Goal: Task Accomplishment & Management: Manage account settings

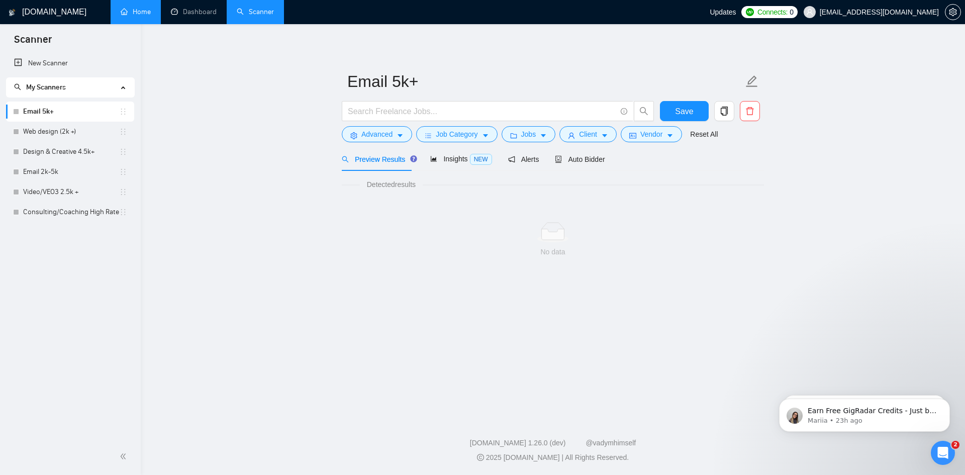
click at [135, 8] on link "Home" at bounding box center [136, 12] width 30 height 9
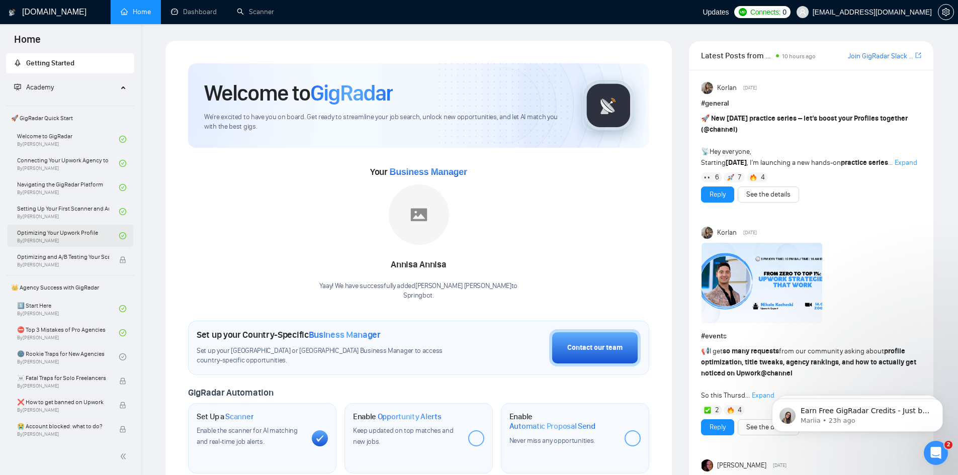
click at [56, 229] on link "Optimizing Your Upwork Profile By [PERSON_NAME]" at bounding box center [68, 236] width 102 height 22
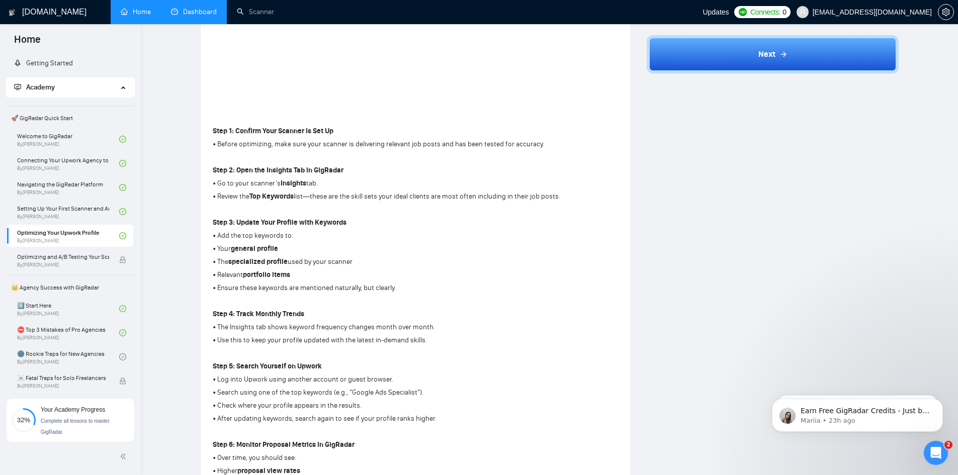
scroll to position [251, 0]
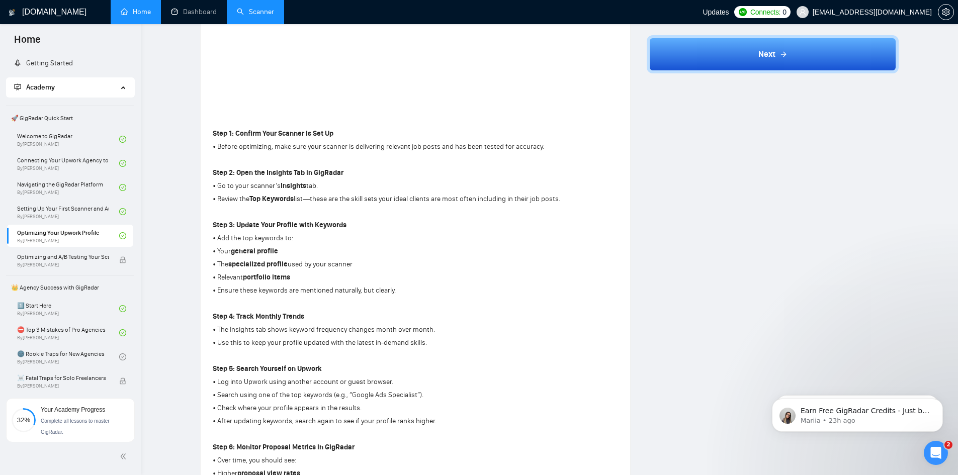
click at [245, 8] on link "Scanner" at bounding box center [255, 12] width 37 height 9
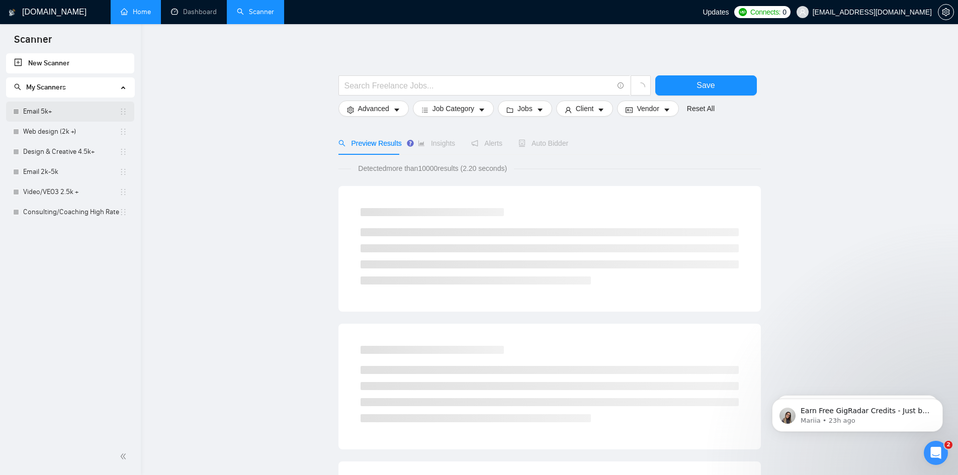
click at [53, 115] on link "Email 5k+" at bounding box center [71, 112] width 96 height 20
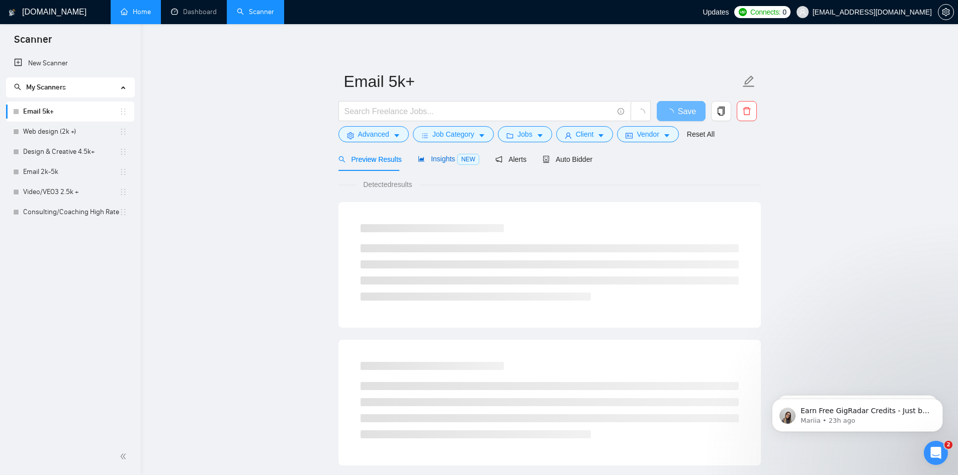
click at [449, 159] on span "Insights NEW" at bounding box center [448, 159] width 61 height 8
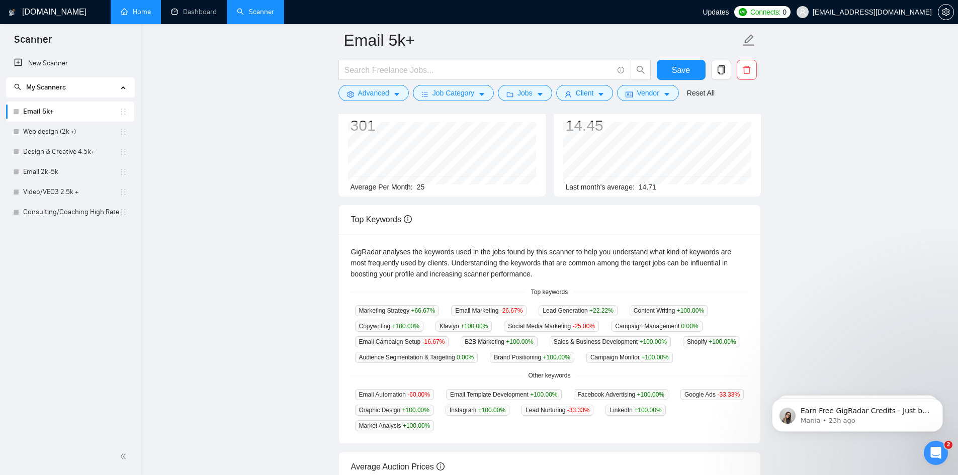
scroll to position [101, 0]
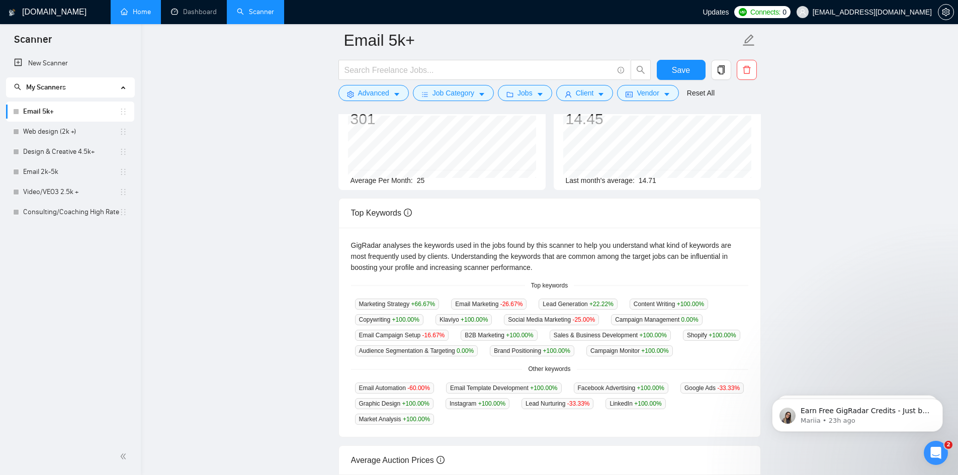
click at [176, 84] on main "Email 5k+ Save Advanced Job Category Jobs Client Vendor Reset All Preview Resul…" at bounding box center [549, 289] width 785 height 698
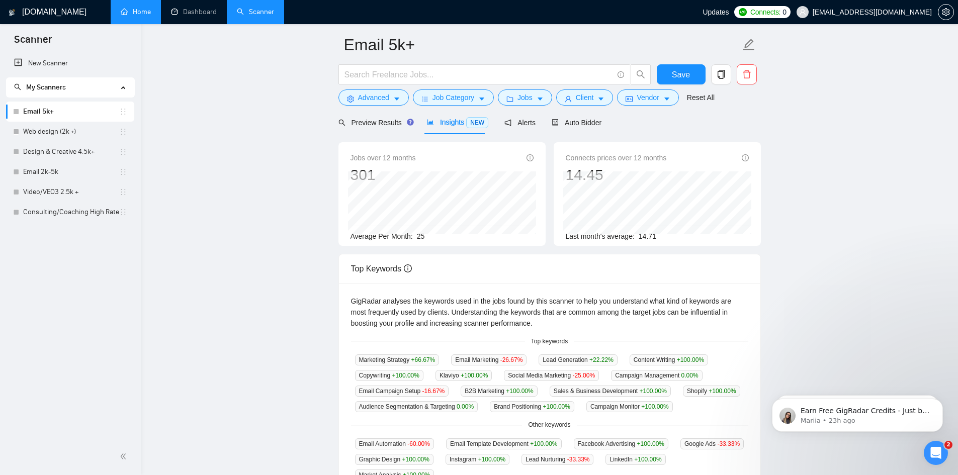
scroll to position [0, 0]
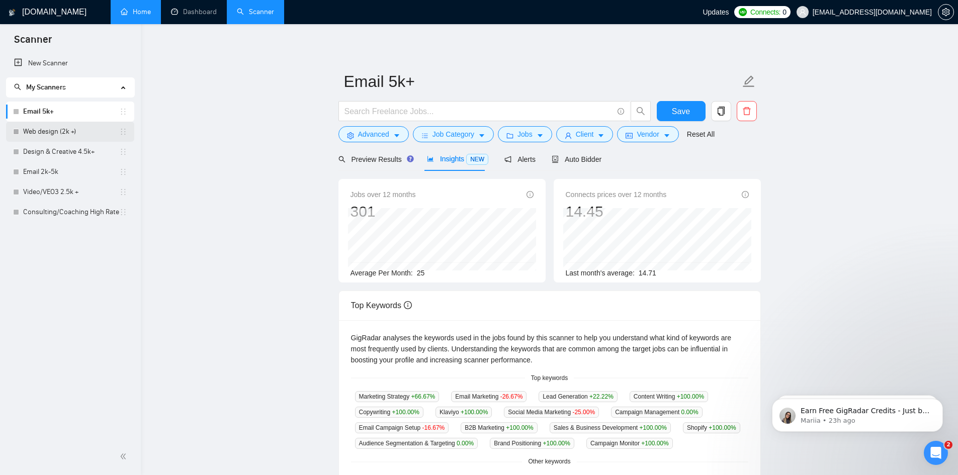
click at [47, 129] on link "Web design (2k +)" at bounding box center [71, 132] width 96 height 20
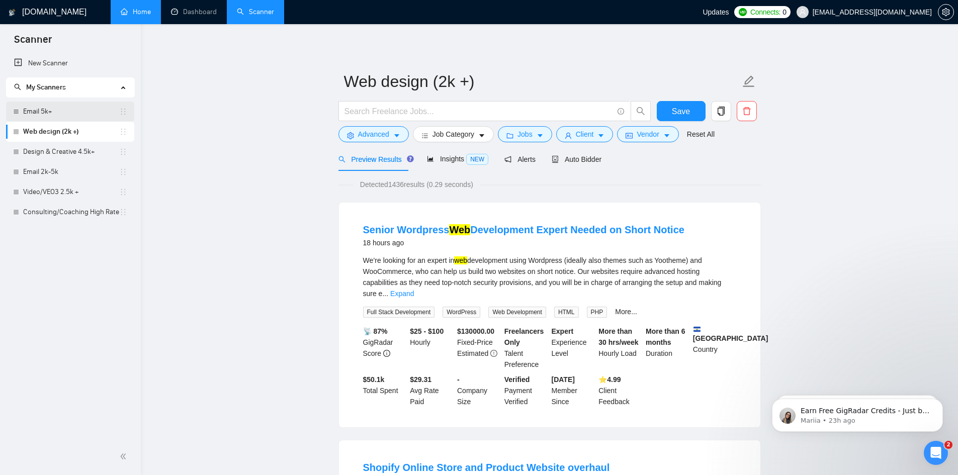
click at [50, 112] on link "Email 5k+" at bounding box center [71, 112] width 96 height 20
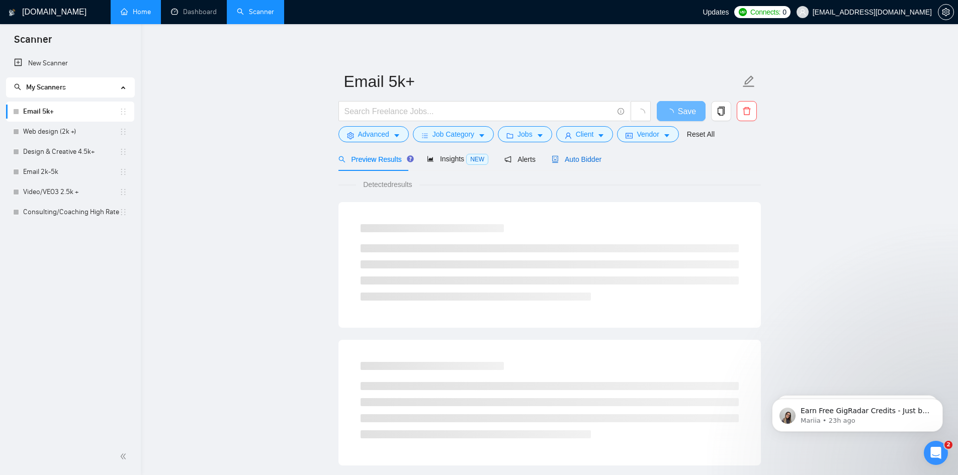
click at [571, 156] on span "Auto Bidder" at bounding box center [576, 159] width 50 height 8
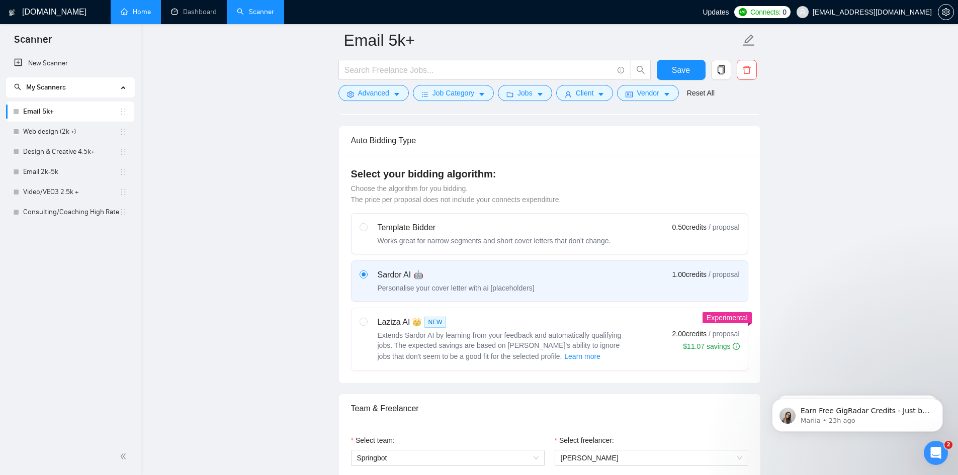
scroll to position [553, 0]
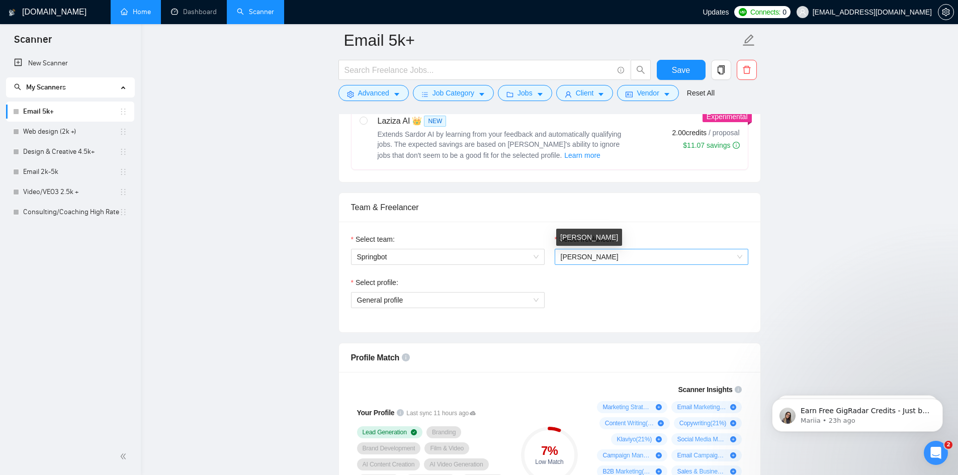
click at [595, 253] on span "[PERSON_NAME]" at bounding box center [590, 257] width 58 height 8
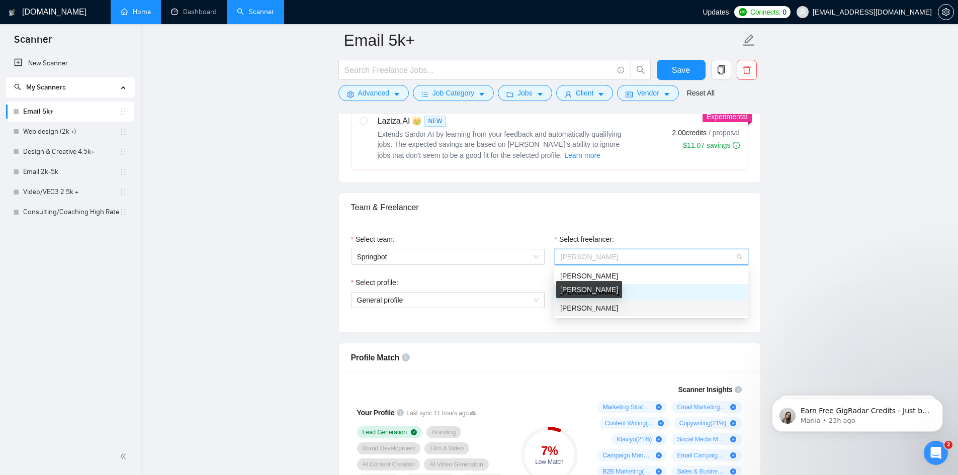
click at [591, 308] on span "[PERSON_NAME]" at bounding box center [589, 308] width 58 height 8
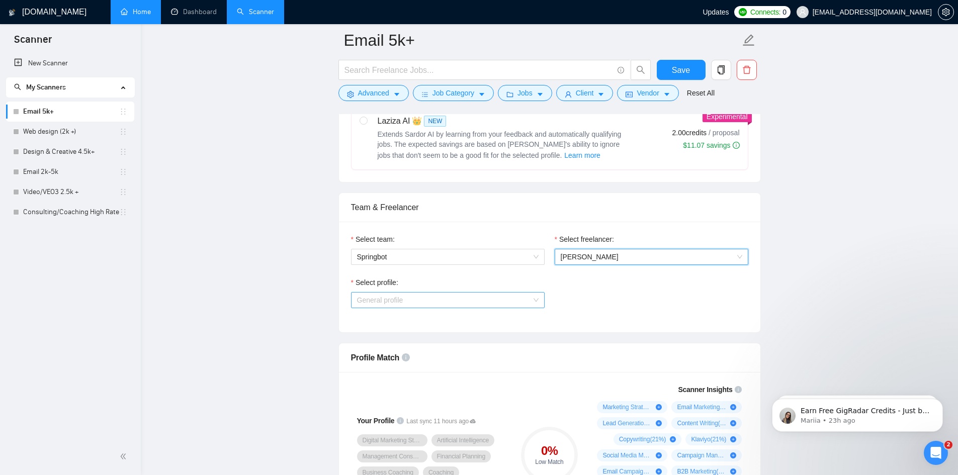
click at [487, 302] on span "General profile" at bounding box center [447, 300] width 181 height 15
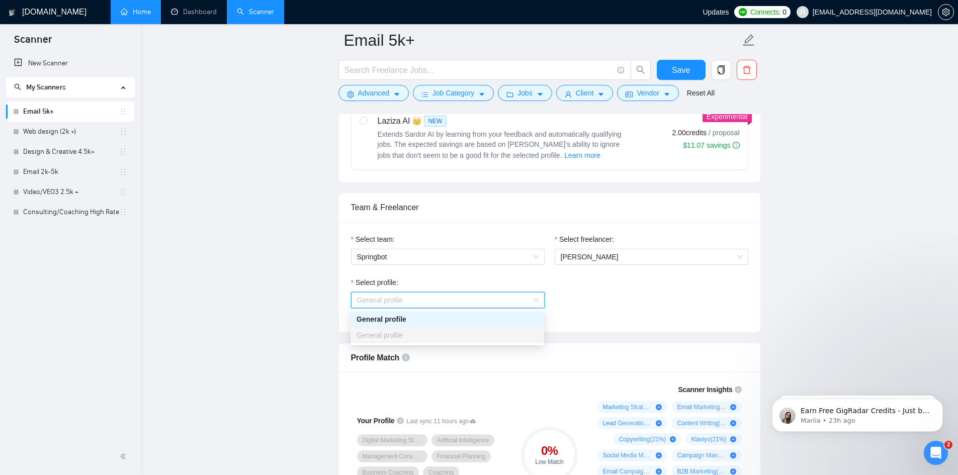
click at [445, 318] on div "General profile" at bounding box center [446, 319] width 181 height 11
click at [466, 306] on span "General profile" at bounding box center [447, 300] width 181 height 15
click at [466, 305] on span "General profile" at bounding box center [447, 300] width 181 height 15
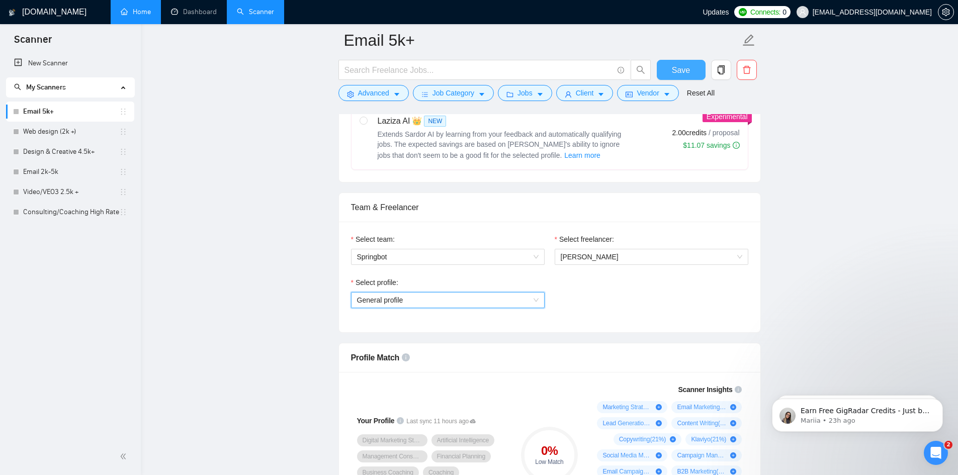
click at [673, 72] on span "Save" at bounding box center [681, 70] width 18 height 13
